Goal: Information Seeking & Learning: Learn about a topic

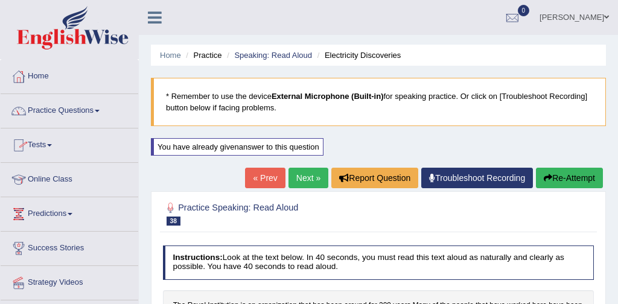
click at [72, 111] on link "Practice Questions" at bounding box center [70, 109] width 138 height 30
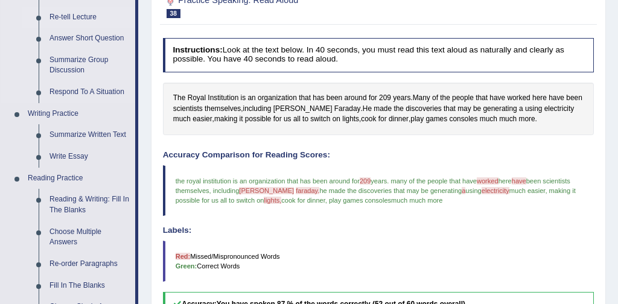
scroll to position [212, 0]
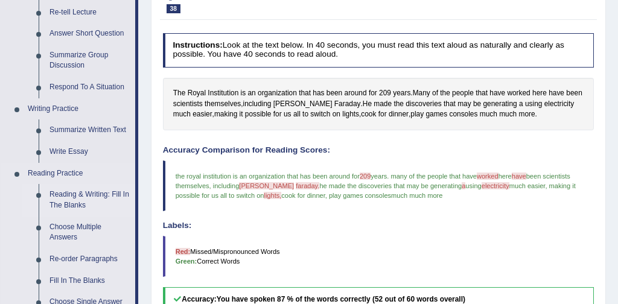
click at [69, 195] on link "Reading & Writing: Fill In The Blanks" at bounding box center [89, 200] width 91 height 32
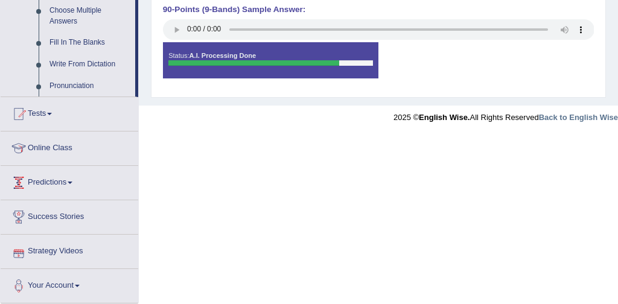
scroll to position [686, 0]
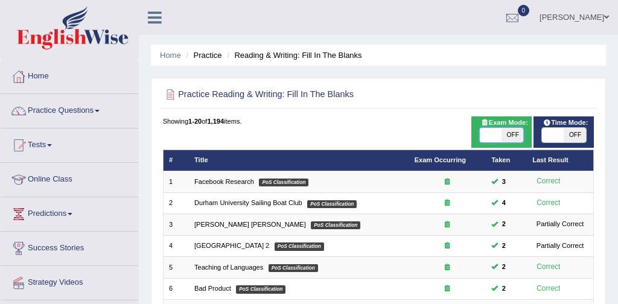
click at [487, 135] on span at bounding box center [491, 135] width 22 height 14
checkbox input "true"
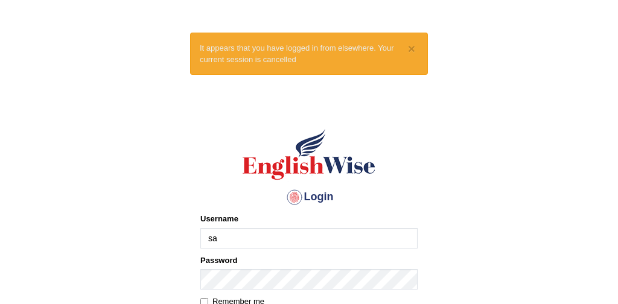
type input "[PERSON_NAME]"
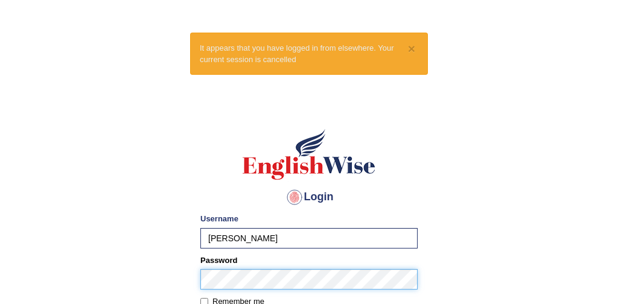
scroll to position [46, 0]
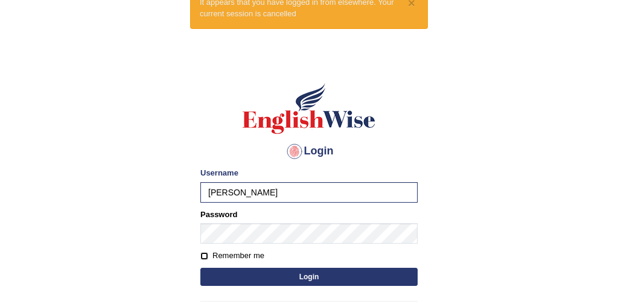
click at [203, 256] on input "Remember me" at bounding box center [204, 256] width 8 height 8
checkbox input "true"
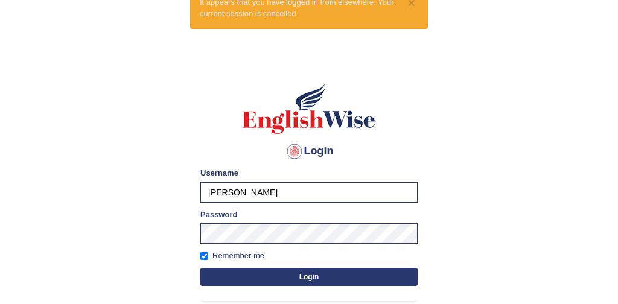
click at [285, 279] on button "Login" at bounding box center [308, 277] width 217 height 18
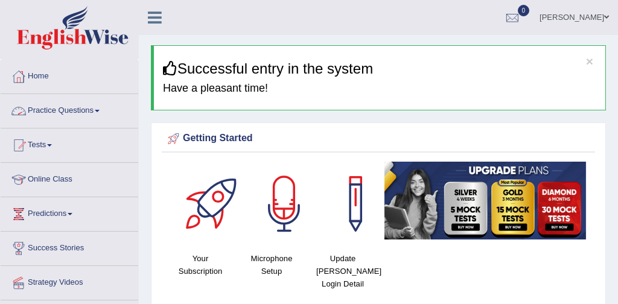
click at [80, 111] on link "Practice Questions" at bounding box center [70, 109] width 138 height 30
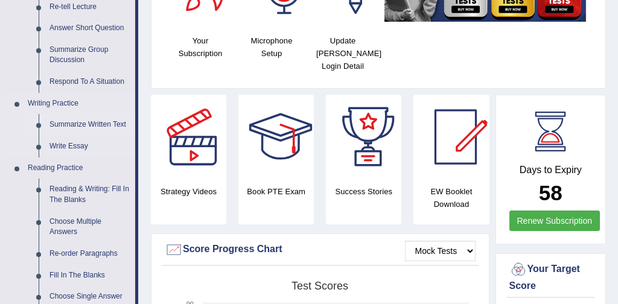
scroll to position [226, 0]
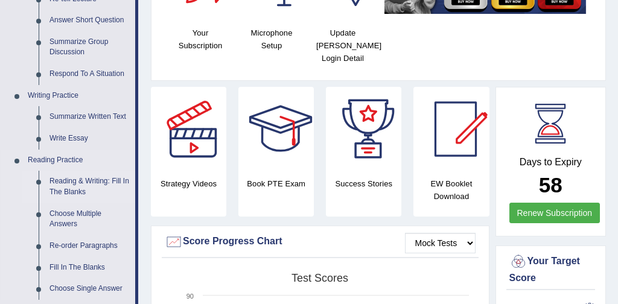
click at [104, 186] on link "Reading & Writing: Fill In The Blanks" at bounding box center [89, 187] width 91 height 32
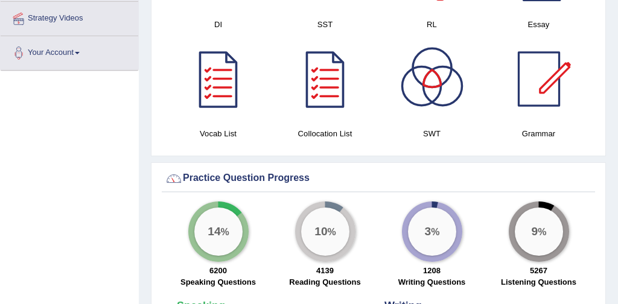
scroll to position [872, 0]
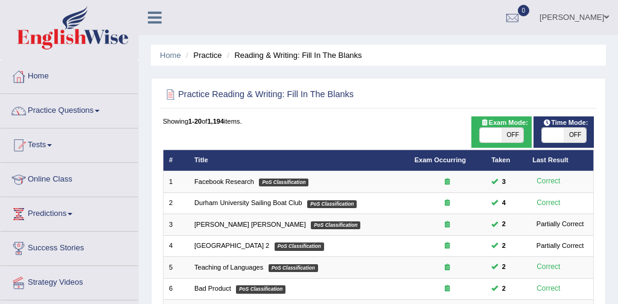
click at [495, 134] on span at bounding box center [491, 135] width 22 height 14
checkbox input "true"
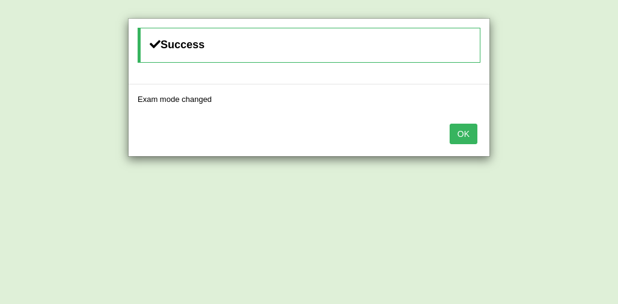
click at [466, 135] on button "OK" at bounding box center [463, 134] width 28 height 21
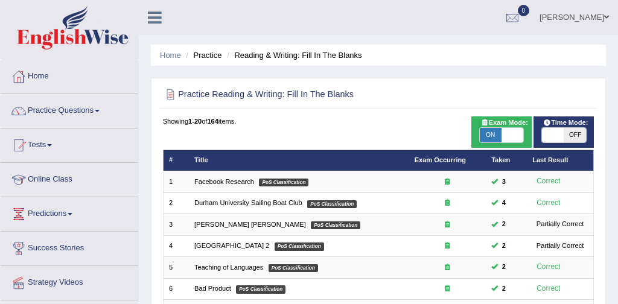
scroll to position [391, 0]
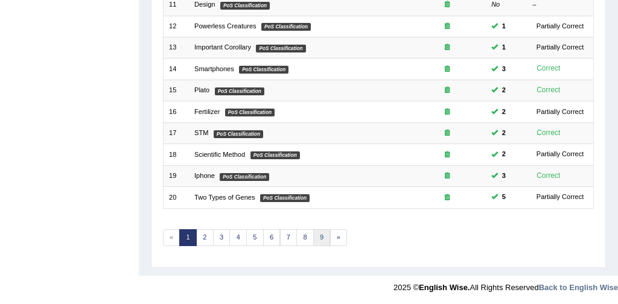
click at [318, 236] on link "9" at bounding box center [321, 237] width 17 height 17
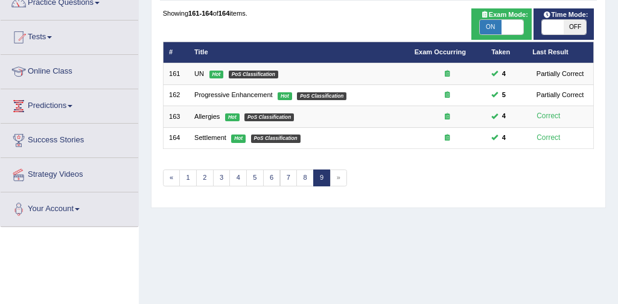
scroll to position [104, 0]
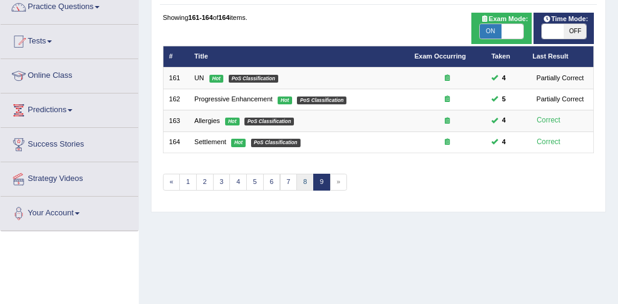
click at [302, 183] on link "8" at bounding box center [304, 182] width 17 height 17
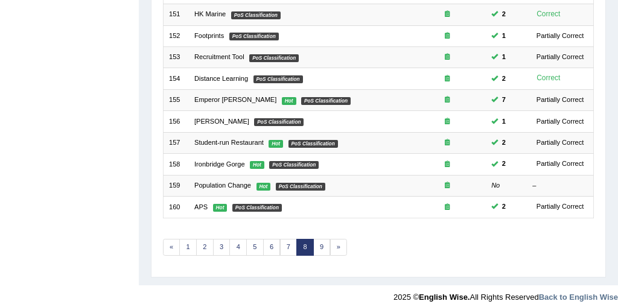
scroll to position [391, 0]
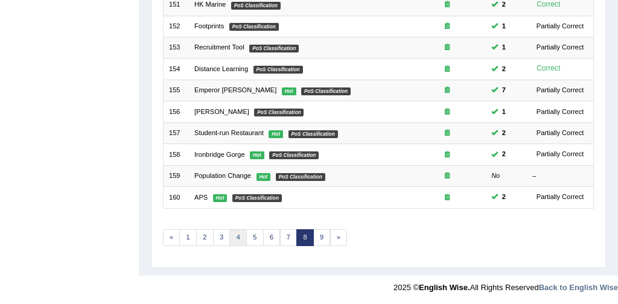
click at [239, 235] on link "4" at bounding box center [237, 237] width 17 height 17
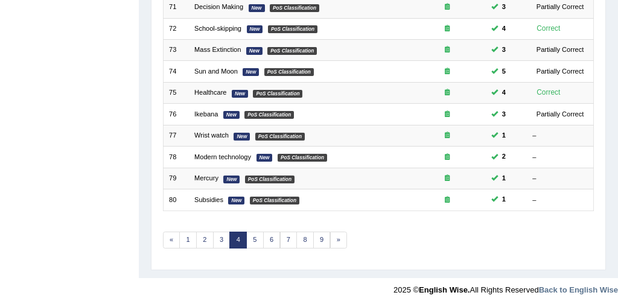
scroll to position [391, 0]
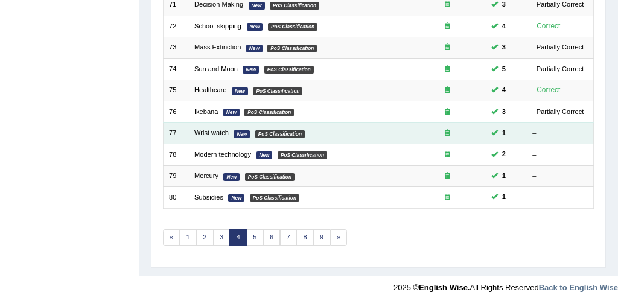
click at [209, 133] on link "Wrist watch" at bounding box center [211, 132] width 34 height 7
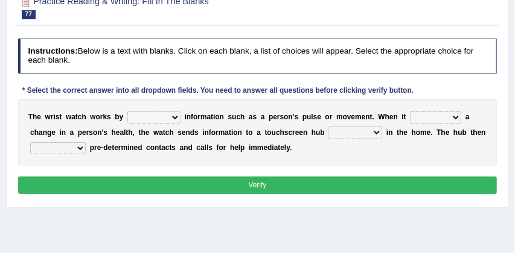
scroll to position [119, 0]
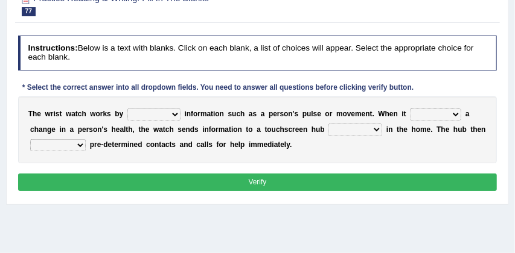
click at [176, 116] on select "transfering tracking modifying unveiling" at bounding box center [153, 115] width 53 height 12
select select "tracking"
click at [455, 113] on select "defines varies detects reflects" at bounding box center [435, 115] width 51 height 12
select select "reflects"
click at [375, 129] on select "restored located scattered summoned" at bounding box center [355, 130] width 54 height 12
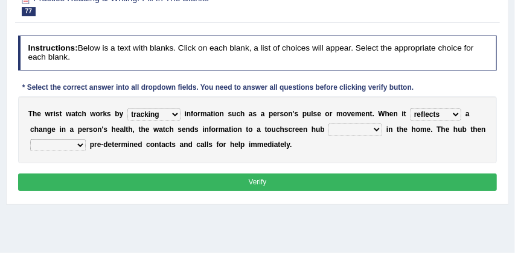
select select "located"
click at [77, 145] on select "suppresses alerts collects stimulates" at bounding box center [57, 145] width 55 height 12
select select "collects"
click at [157, 182] on button "Verify" at bounding box center [257, 182] width 479 height 17
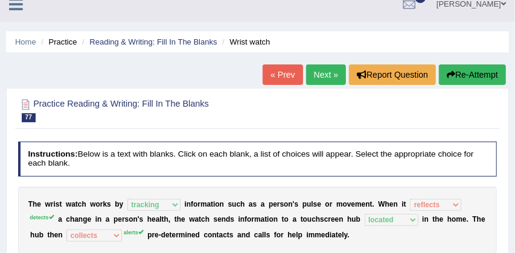
scroll to position [0, 0]
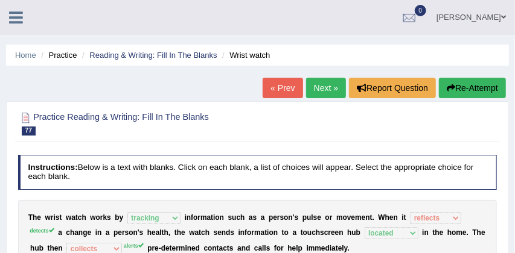
click at [473, 90] on button "Re-Attempt" at bounding box center [472, 88] width 67 height 21
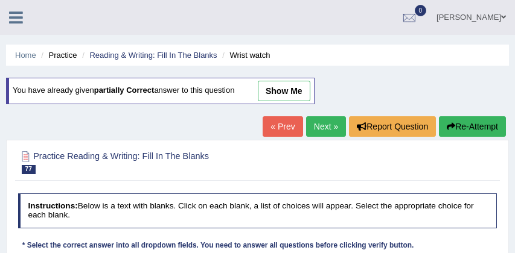
scroll to position [144, 0]
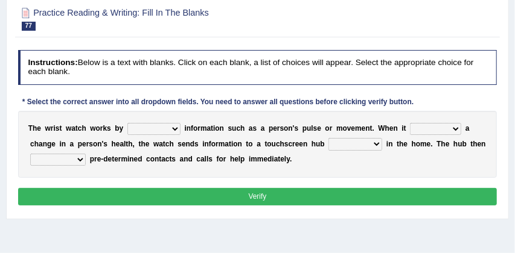
click at [174, 130] on select "transfering tracking modifying unveiling" at bounding box center [153, 129] width 53 height 12
select select "tracking"
click at [454, 129] on select "defines varies detects reflects" at bounding box center [435, 129] width 51 height 12
select select "detects"
click at [378, 144] on select "restored located scattered summoned" at bounding box center [355, 144] width 54 height 12
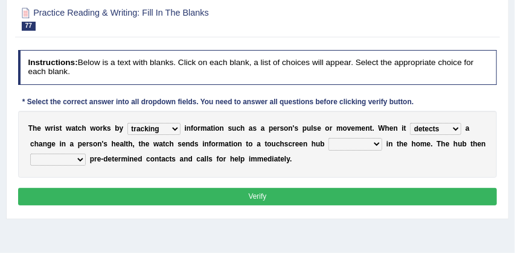
select select "located"
click at [80, 159] on select "suppresses alerts collects stimulates" at bounding box center [57, 160] width 55 height 12
select select "alerts"
click at [217, 196] on button "Verify" at bounding box center [257, 196] width 479 height 17
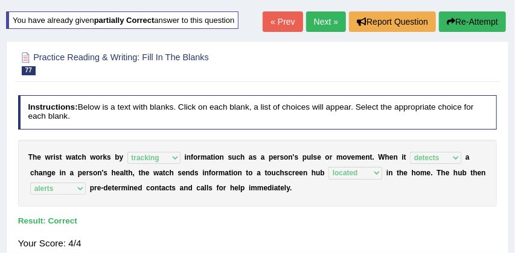
scroll to position [42, 0]
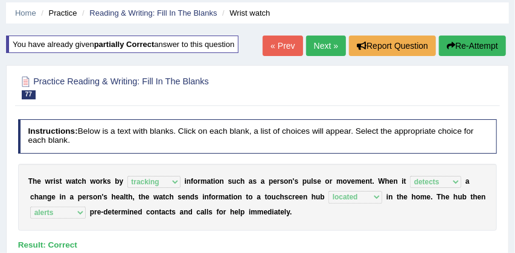
click at [323, 46] on link "Next »" at bounding box center [326, 46] width 40 height 21
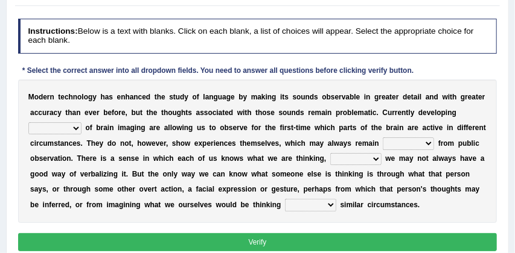
scroll to position [136, 0]
click at [74, 130] on select "processes techniques modes research" at bounding box center [54, 128] width 53 height 12
select select "processes"
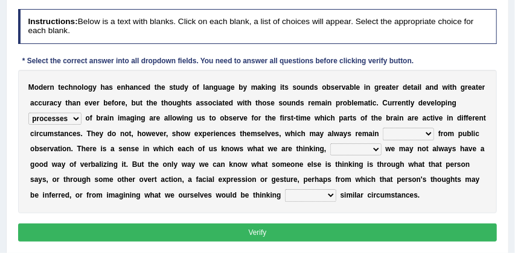
scroll to position [148, 0]
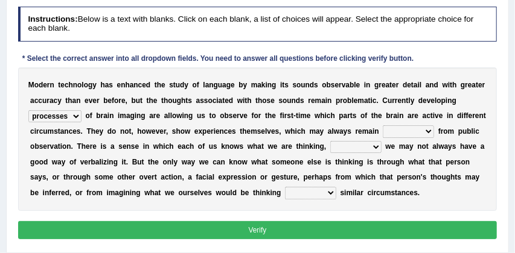
click at [429, 132] on select "hiding hide hidden hideous" at bounding box center [407, 131] width 51 height 12
select select "hidden"
click at [376, 147] on select "besides so therefore although" at bounding box center [355, 147] width 51 height 12
select select "so"
click at [331, 193] on select "of on in about" at bounding box center [310, 193] width 51 height 12
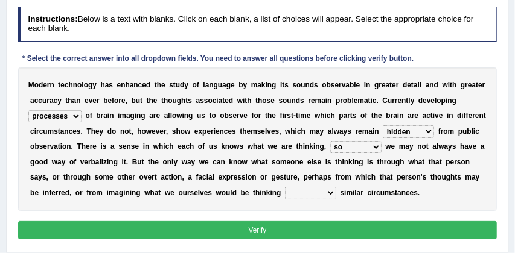
select select "of"
click at [296, 233] on button "Verify" at bounding box center [257, 229] width 479 height 17
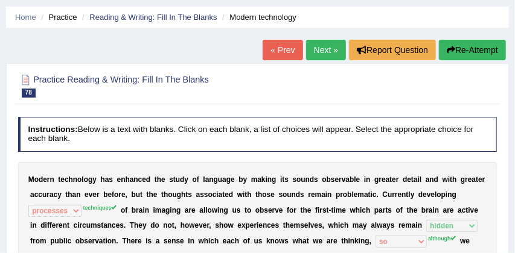
scroll to position [37, 0]
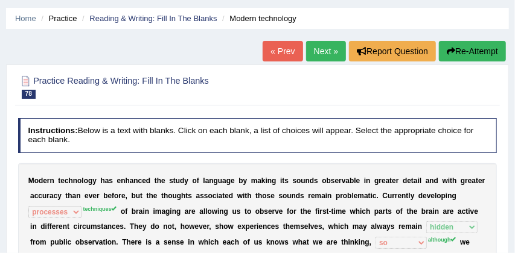
click at [478, 48] on button "Re-Attempt" at bounding box center [472, 51] width 67 height 21
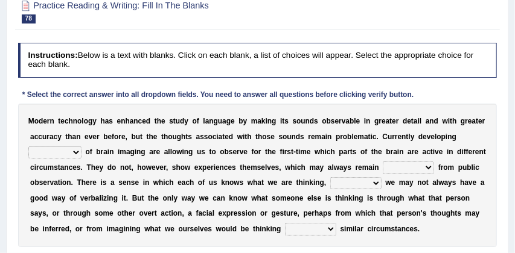
scroll to position [156, 0]
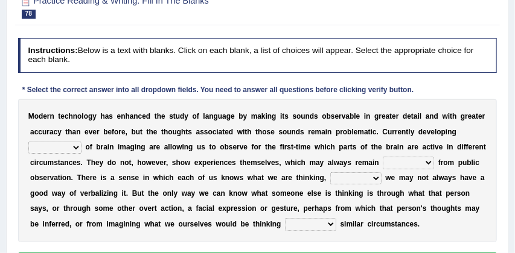
click at [76, 148] on select "processes techniques modes research" at bounding box center [54, 148] width 53 height 12
select select "techniques"
click at [428, 163] on select "hiding hide hidden hideous" at bounding box center [407, 163] width 51 height 12
select select "hidden"
click at [376, 179] on select "besides so therefore although" at bounding box center [355, 179] width 51 height 12
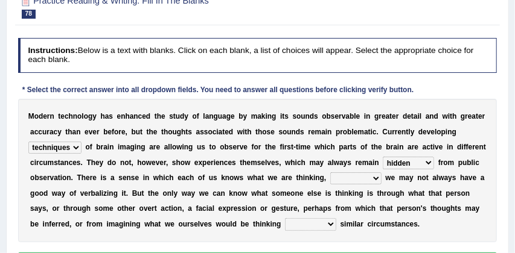
select select "therefore"
click at [331, 224] on select "of on in about" at bounding box center [310, 224] width 51 height 12
select select "in"
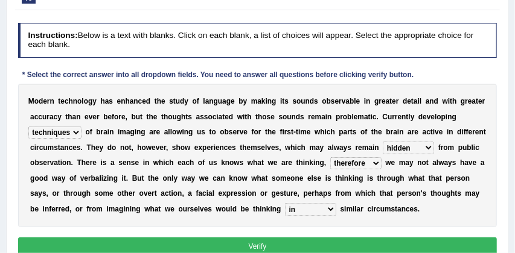
scroll to position [181, 0]
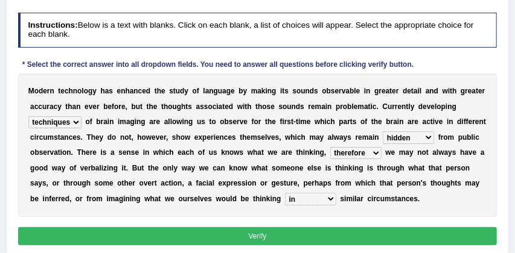
click at [340, 238] on button "Verify" at bounding box center [257, 235] width 479 height 17
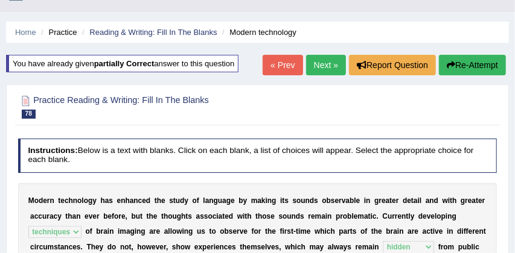
scroll to position [21, 0]
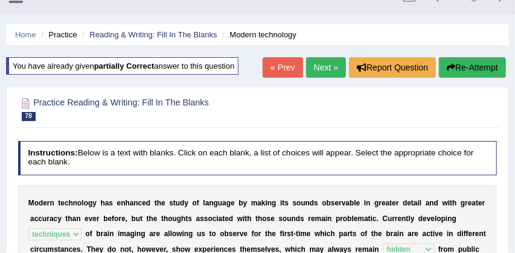
click at [323, 64] on link "Next »" at bounding box center [326, 67] width 40 height 21
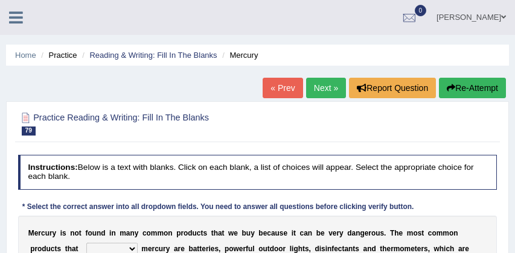
scroll to position [153, 0]
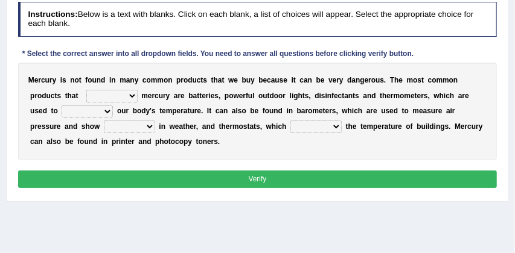
click at [133, 97] on select "hold contain tribute require" at bounding box center [111, 96] width 51 height 12
select select "require"
click at [107, 112] on select "depict value measure detect" at bounding box center [87, 112] width 51 height 12
select select "value"
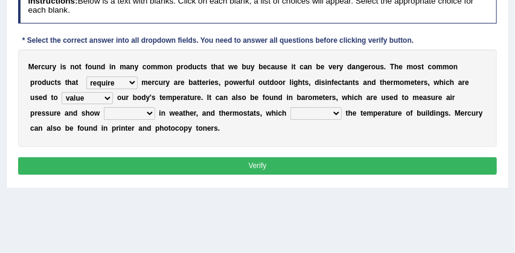
scroll to position [166, 0]
click at [148, 115] on select "changes contrasts marks contours" at bounding box center [129, 113] width 51 height 12
select select "changes"
click at [335, 115] on select "conclude determine fold regulate" at bounding box center [315, 113] width 51 height 12
select select "regulate"
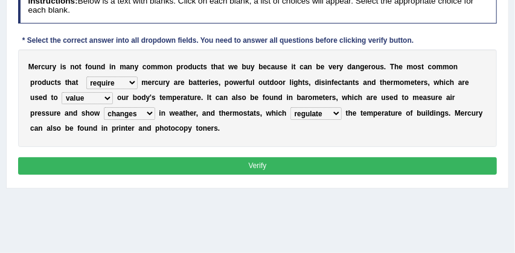
click at [294, 163] on button "Verify" at bounding box center [257, 165] width 479 height 17
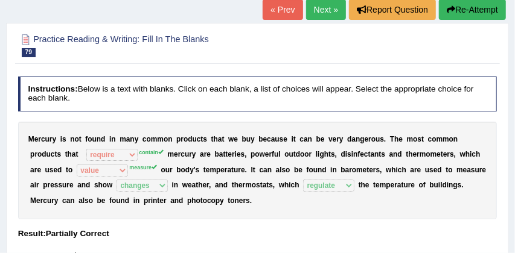
scroll to position [76, 0]
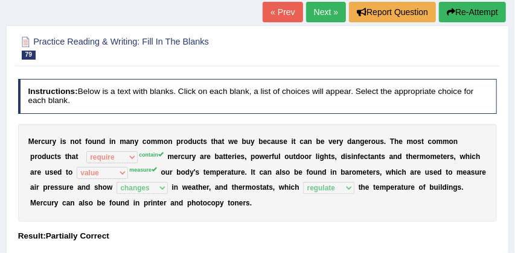
click at [478, 11] on button "Re-Attempt" at bounding box center [472, 12] width 67 height 21
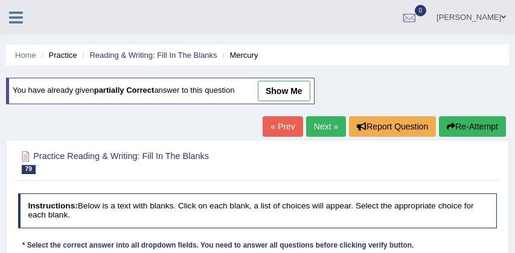
scroll to position [180, 0]
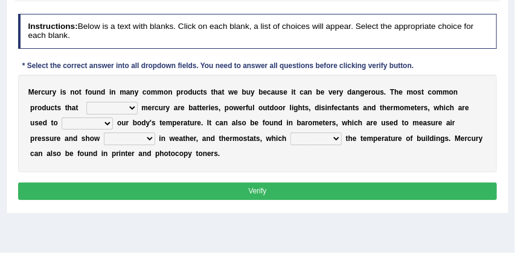
click at [134, 110] on select "hold contain tribute require" at bounding box center [111, 108] width 51 height 12
select select "contain"
click at [109, 123] on select "depict value measure detect" at bounding box center [87, 124] width 51 height 12
select select "detect"
click at [151, 139] on select "changes contrasts marks contours" at bounding box center [129, 139] width 51 height 12
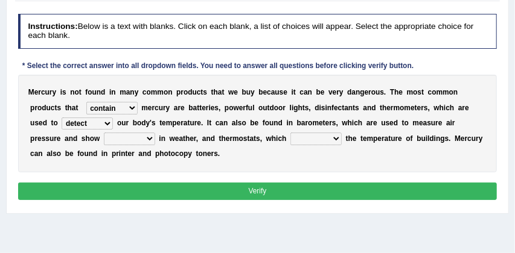
select select "changes"
click at [338, 139] on select "conclude determine fold regulate" at bounding box center [315, 139] width 51 height 12
select select "regulate"
click at [289, 192] on button "Verify" at bounding box center [257, 191] width 479 height 17
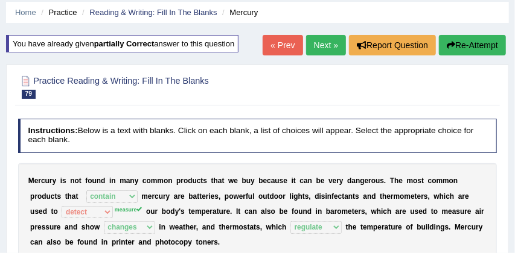
scroll to position [31, 0]
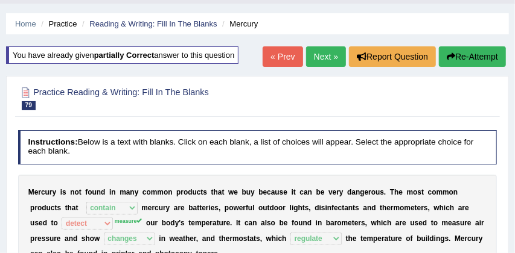
click at [477, 50] on button "Re-Attempt" at bounding box center [472, 56] width 67 height 21
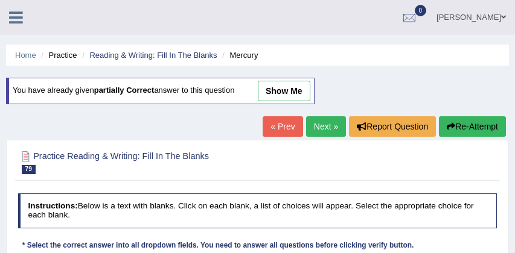
scroll to position [183, 0]
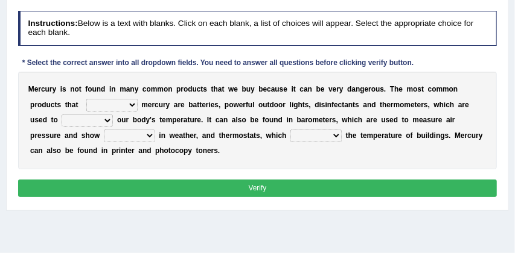
click at [133, 106] on select "hold contain tribute require" at bounding box center [111, 105] width 51 height 12
select select "contain"
click at [109, 121] on select "depict value measure detect" at bounding box center [87, 121] width 51 height 12
select select "measure"
click at [148, 136] on select "changes contrasts marks contours" at bounding box center [129, 136] width 51 height 12
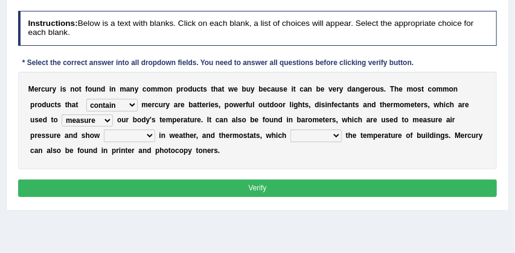
select select "changes"
click at [338, 136] on select "conclude determine fold regulate" at bounding box center [315, 136] width 51 height 12
click at [334, 135] on select "conclude determine fold regulate" at bounding box center [315, 136] width 51 height 12
select select "regulate"
click at [290, 186] on button "Verify" at bounding box center [257, 188] width 479 height 17
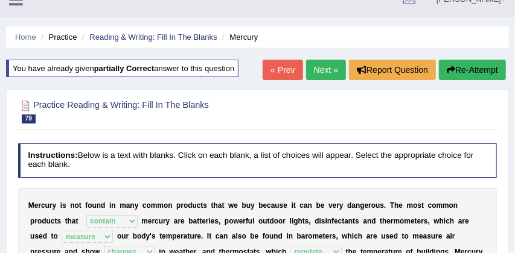
scroll to position [17, 0]
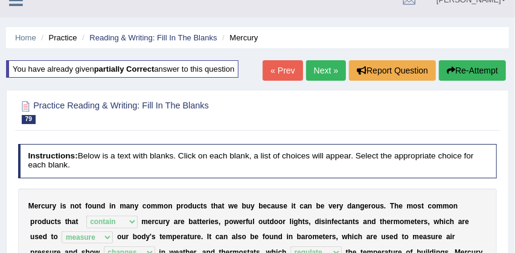
click at [322, 71] on link "Next »" at bounding box center [326, 70] width 40 height 21
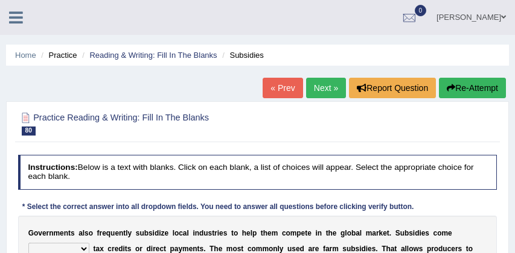
scroll to position [144, 0]
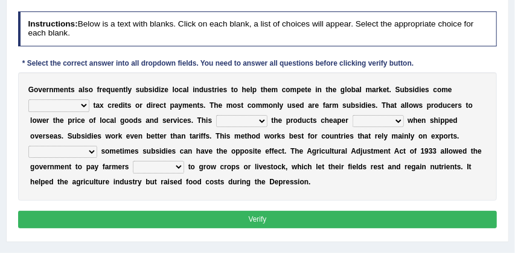
click at [81, 106] on select "apart from in the form of through as well as" at bounding box center [58, 106] width 61 height 12
select select "in the form of"
click at [262, 121] on select "makes allows promises decides" at bounding box center [241, 121] width 51 height 12
select select "makes"
click at [399, 121] on select "thus despite however even" at bounding box center [377, 121] width 51 height 12
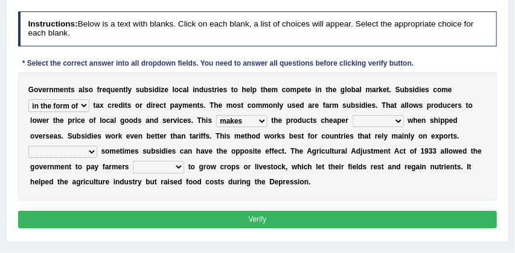
select select "thus"
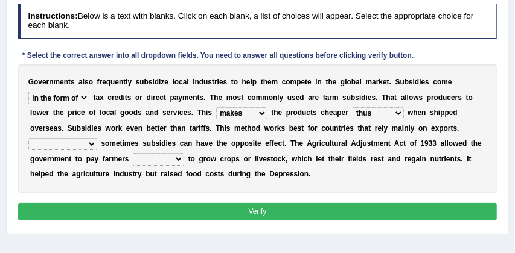
click at [89, 144] on select "Therefore Unless Besides On the contrary" at bounding box center [62, 144] width 69 height 12
select select "Therefore"
click at [180, 161] on select "neither either not whether" at bounding box center [158, 159] width 51 height 12
select select "whether"
click at [218, 212] on button "Verify" at bounding box center [257, 211] width 479 height 17
